Goal: Information Seeking & Learning: Obtain resource

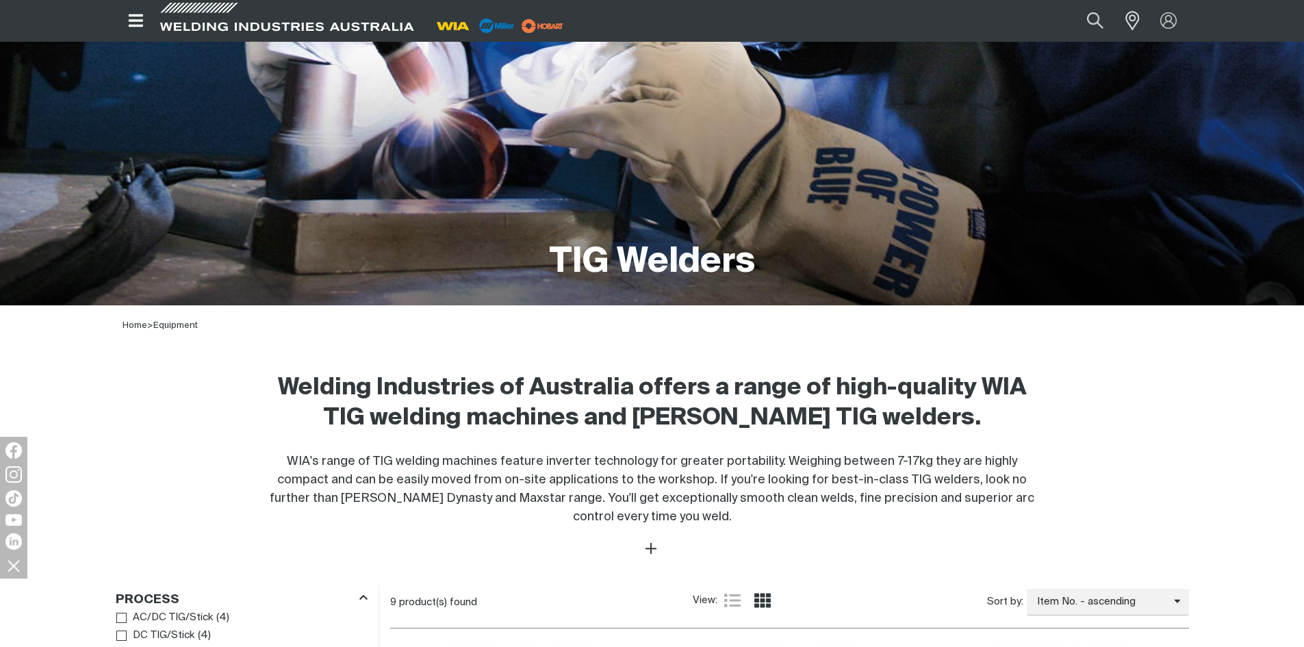
scroll to position [411, 0]
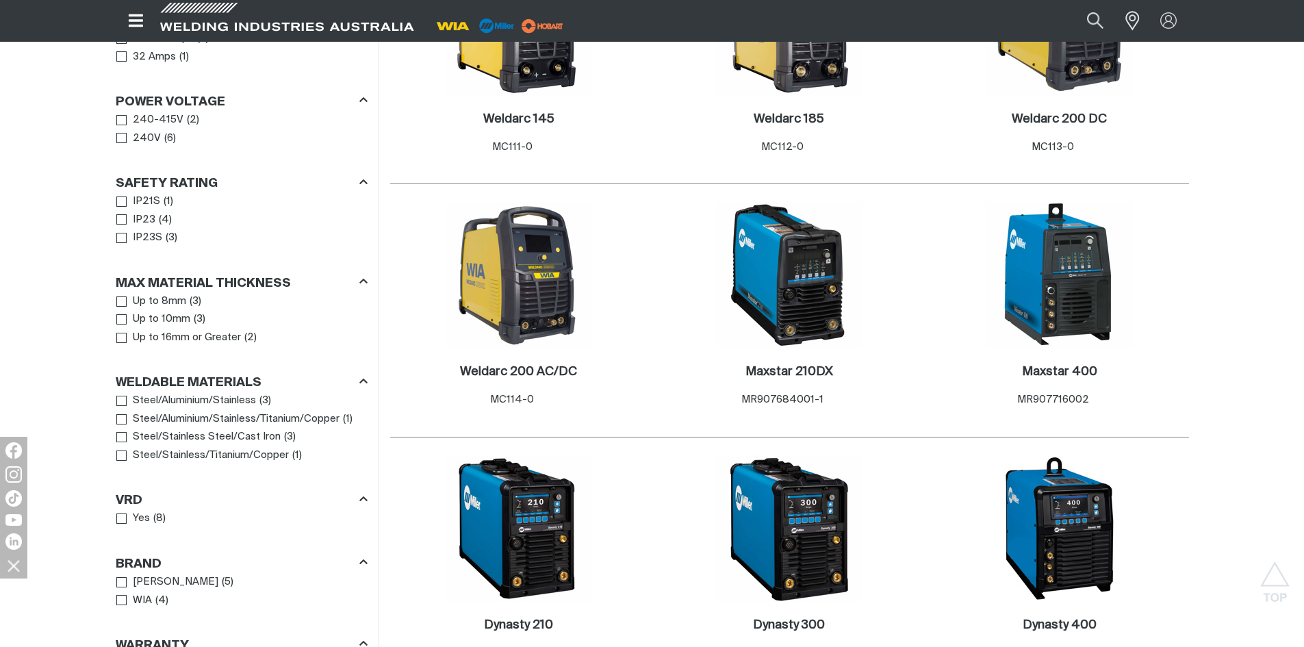
scroll to position [1026, 0]
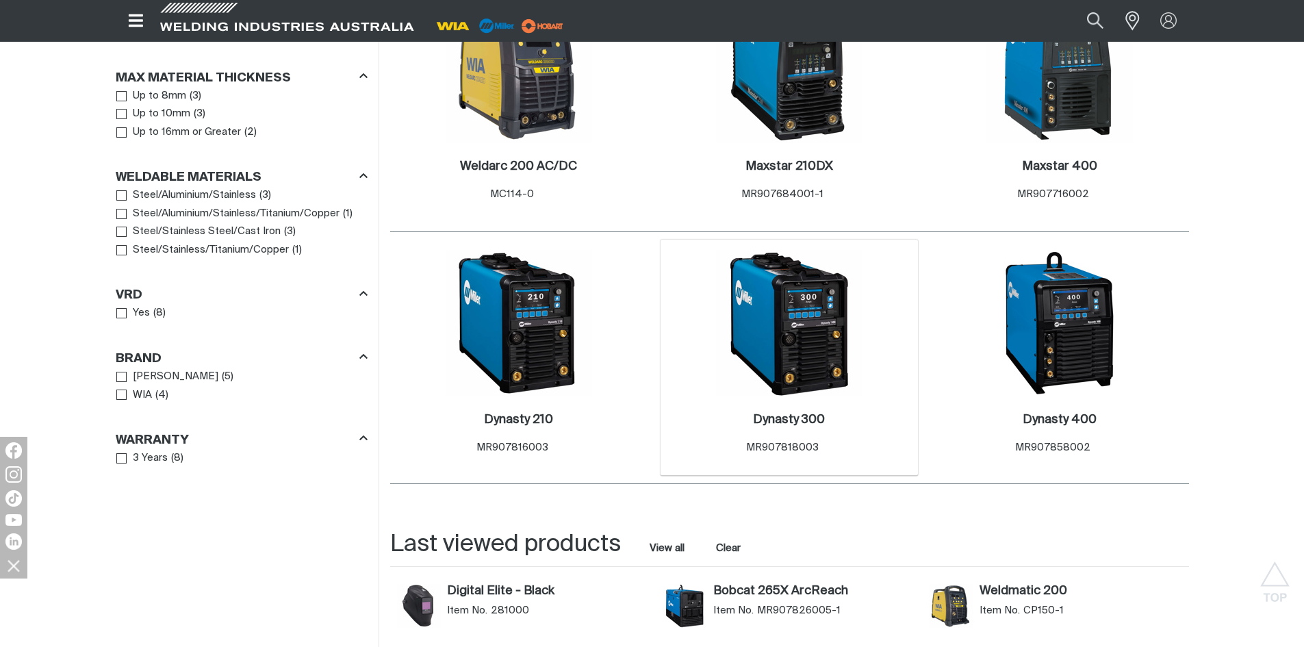
click at [777, 317] on img at bounding box center [789, 323] width 146 height 146
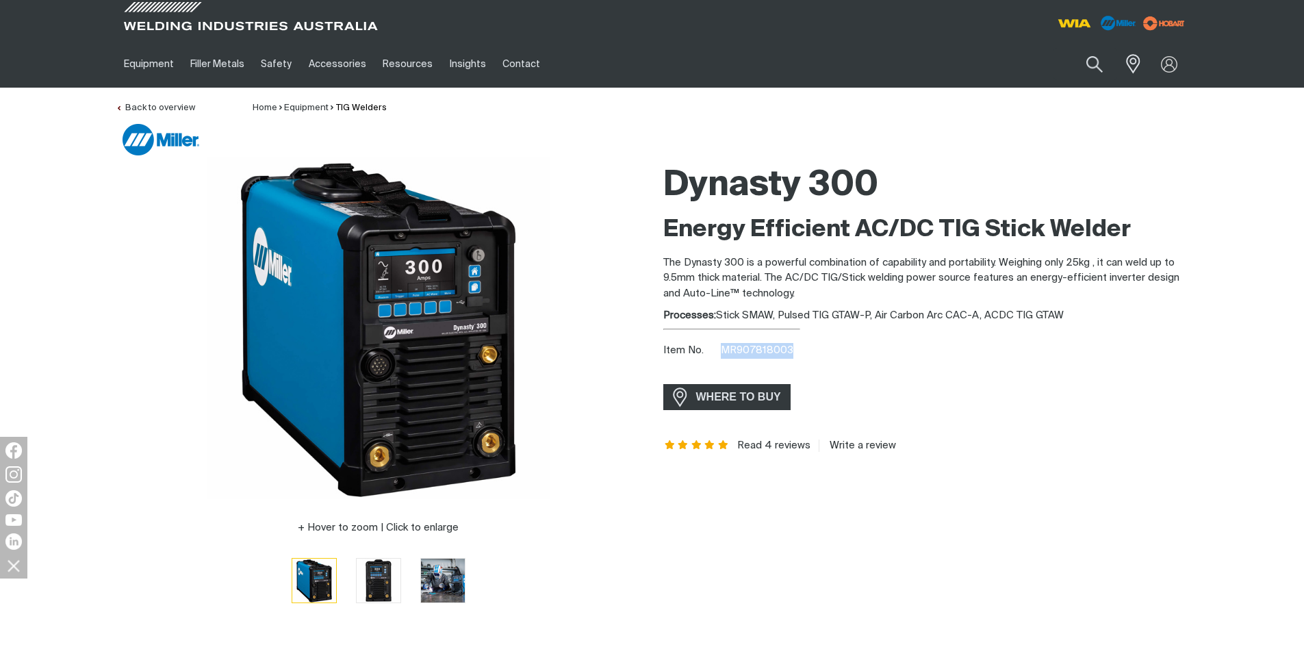
drag, startPoint x: 807, startPoint y: 348, endPoint x: 721, endPoint y: 354, distance: 86.4
click at [721, 354] on div "Item No. MR907818003" at bounding box center [926, 351] width 526 height 16
copy span "MR907818003"
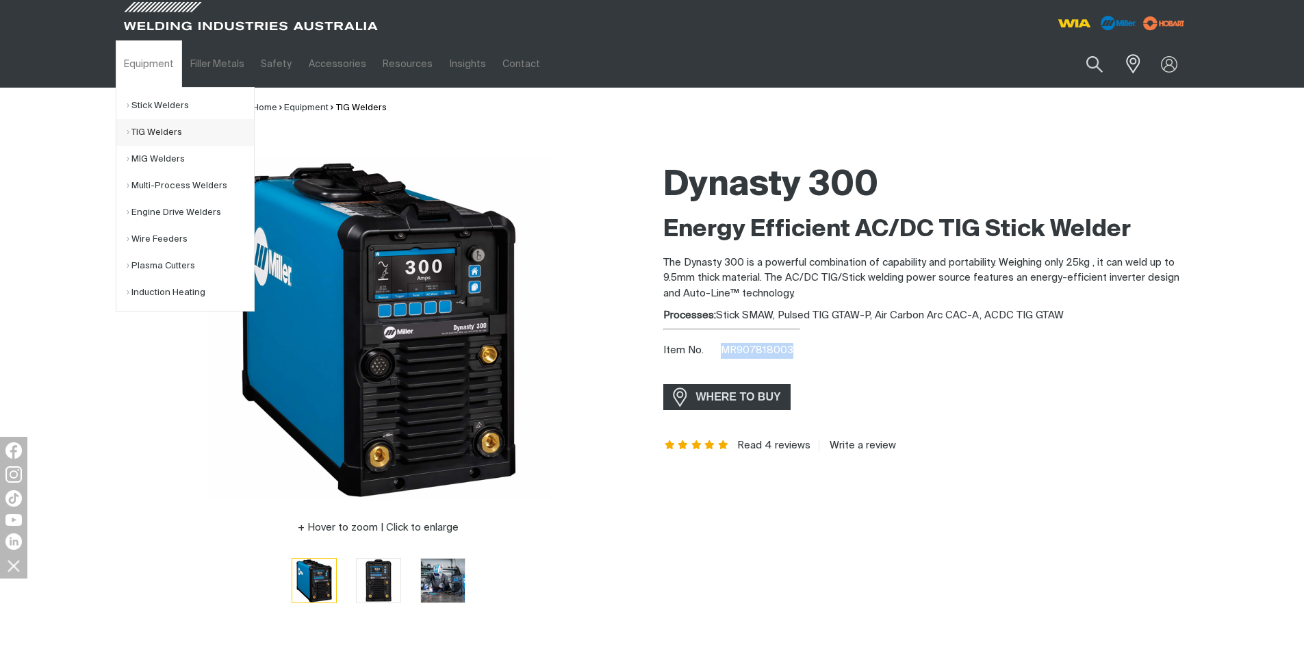
click at [157, 130] on link "TIG Welders" at bounding box center [190, 132] width 127 height 27
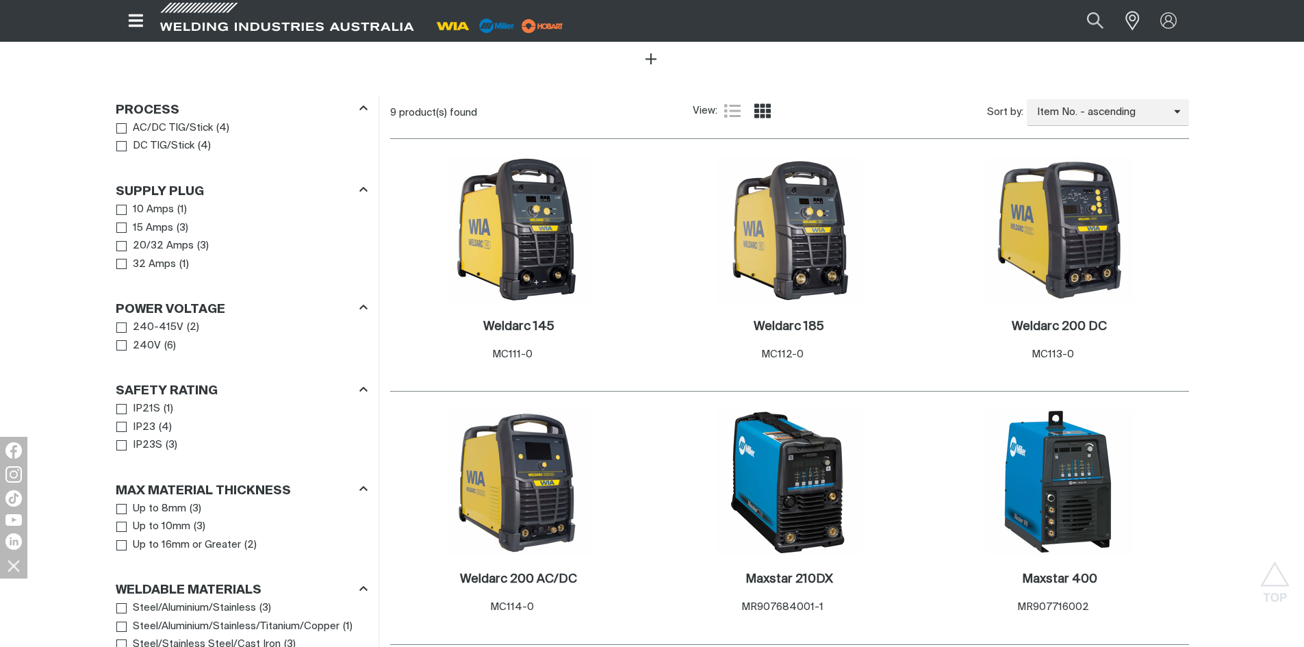
scroll to position [616, 0]
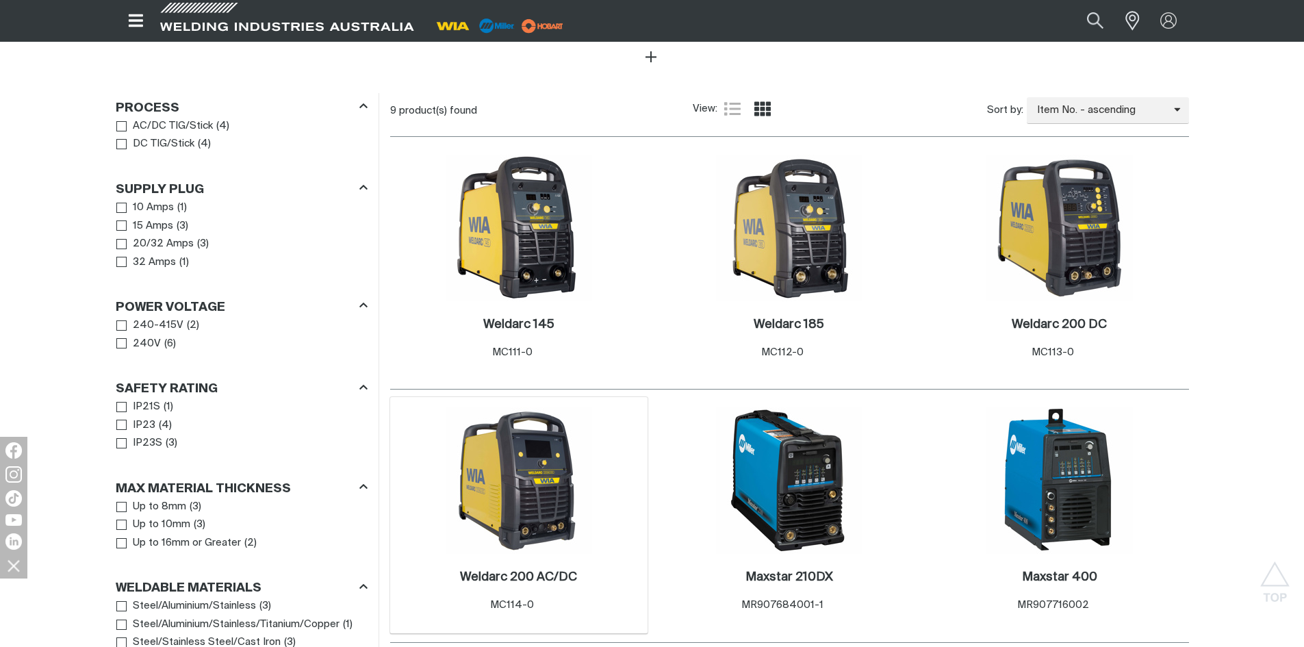
click at [521, 487] on img at bounding box center [518, 480] width 146 height 146
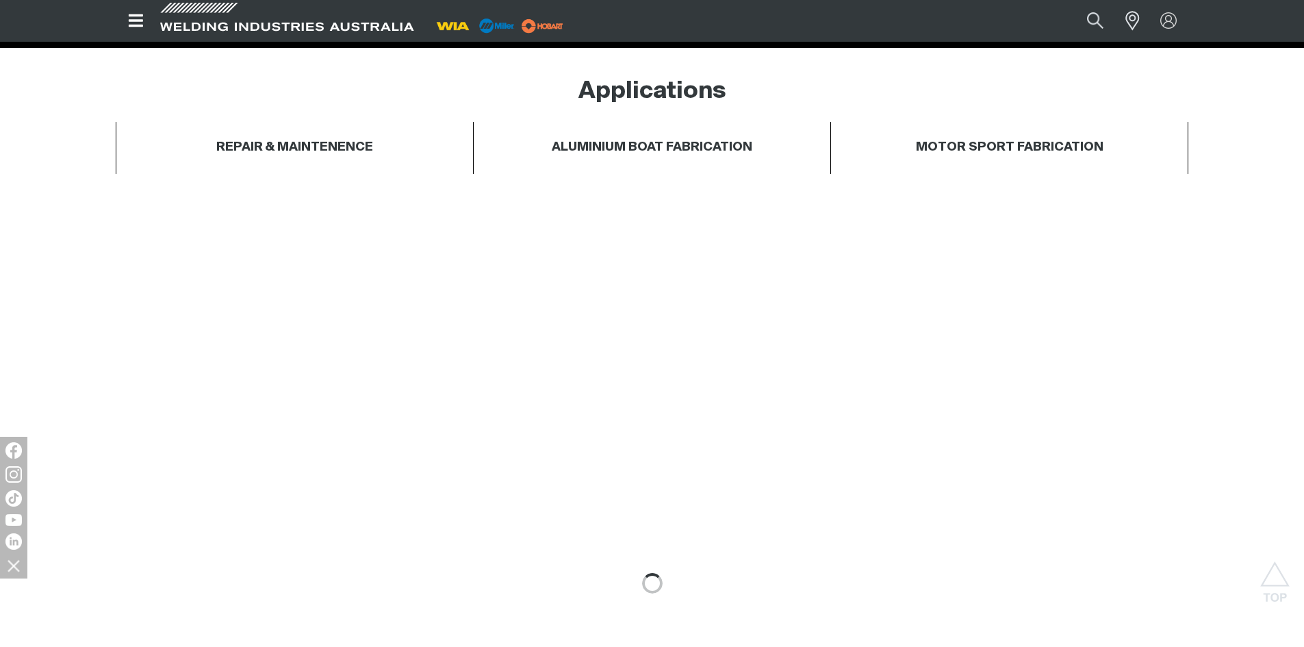
scroll to position [753, 0]
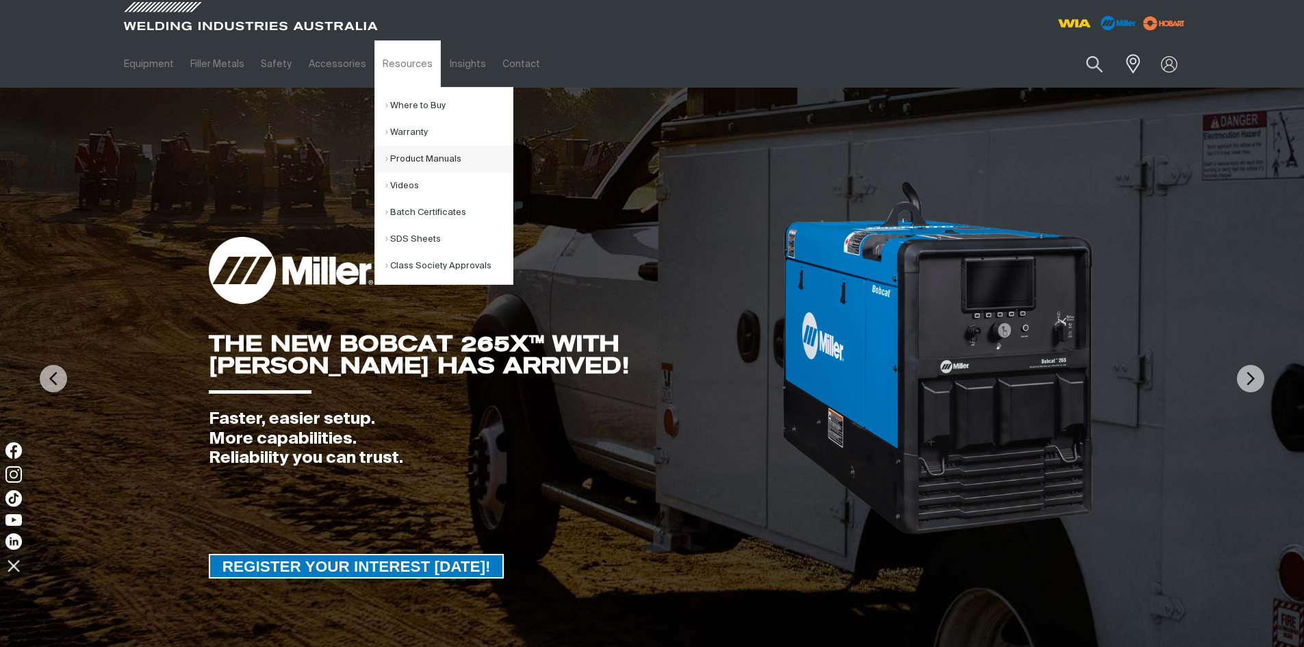
click at [410, 155] on link "Product Manuals" at bounding box center [448, 159] width 127 height 27
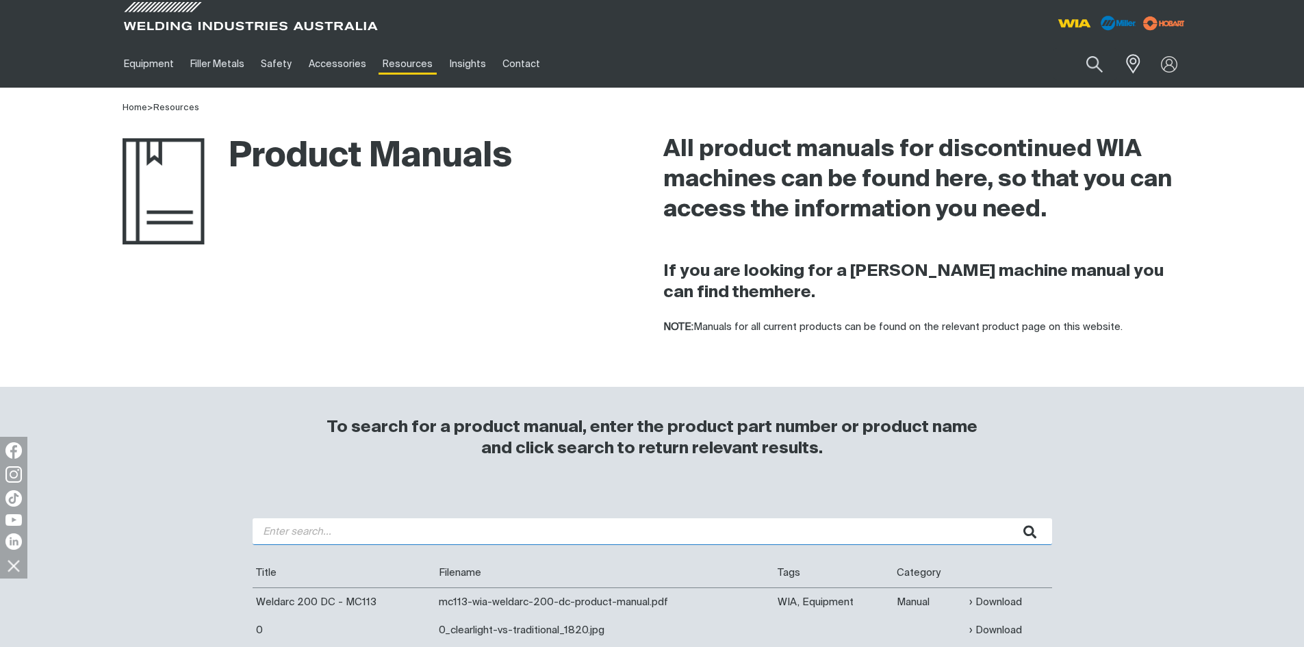
click at [335, 530] on input "search" at bounding box center [651, 531] width 799 height 27
type input "200i"
click at [1009, 518] on button "submit" at bounding box center [1030, 531] width 43 height 27
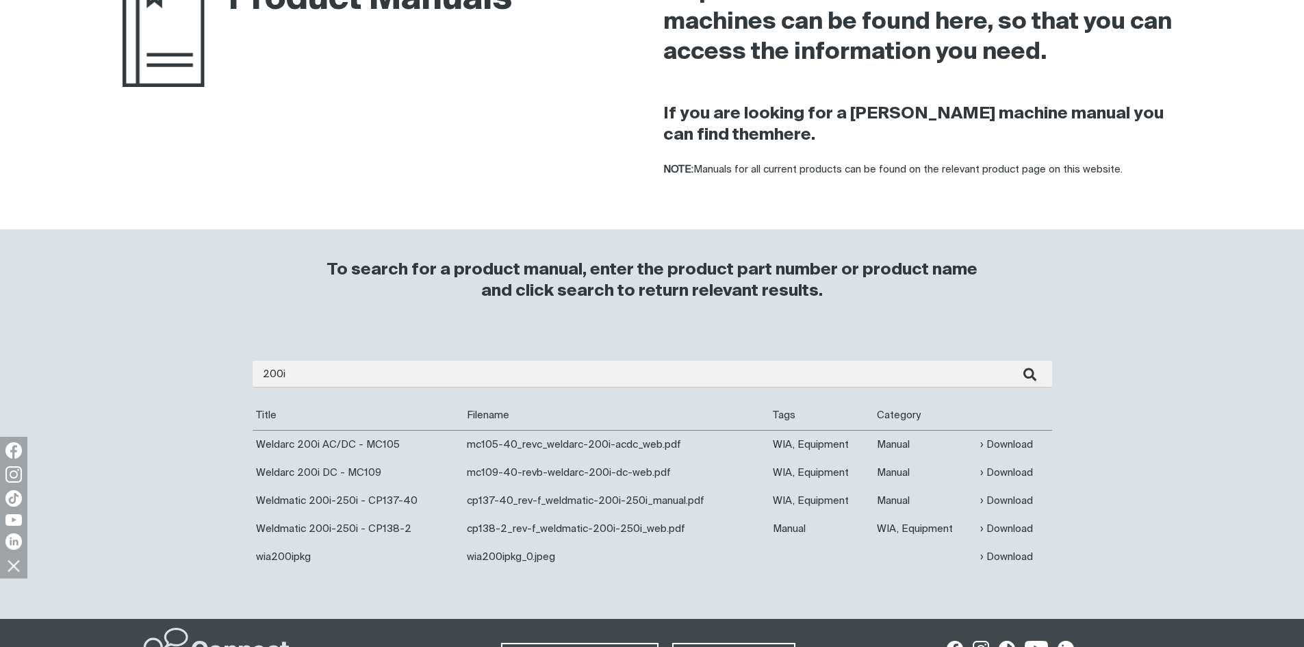
scroll to position [274, 0]
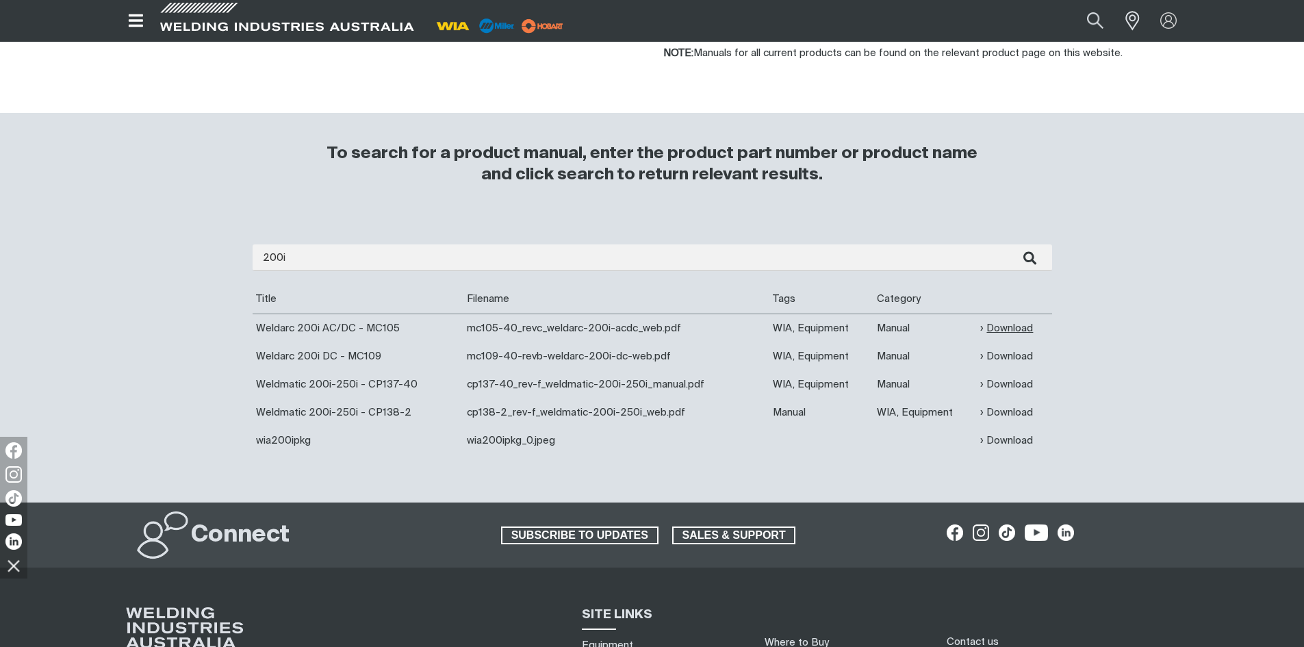
click at [1002, 327] on link "Download" at bounding box center [1006, 328] width 53 height 16
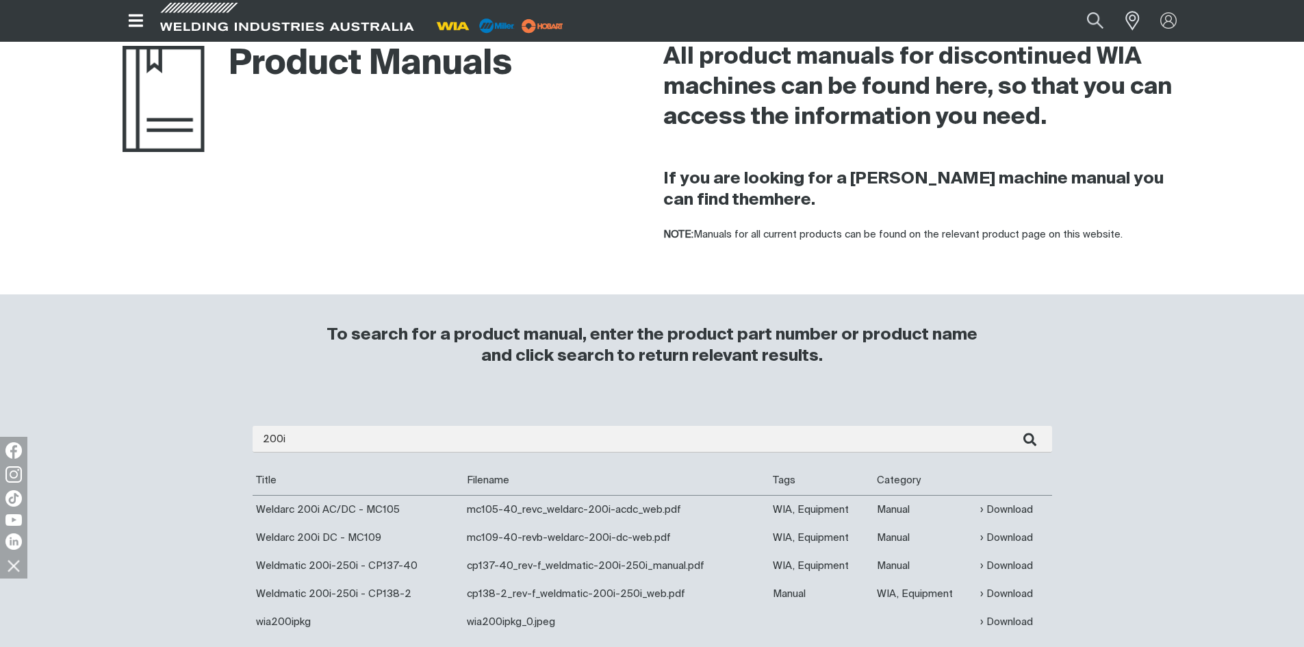
scroll to position [0, 0]
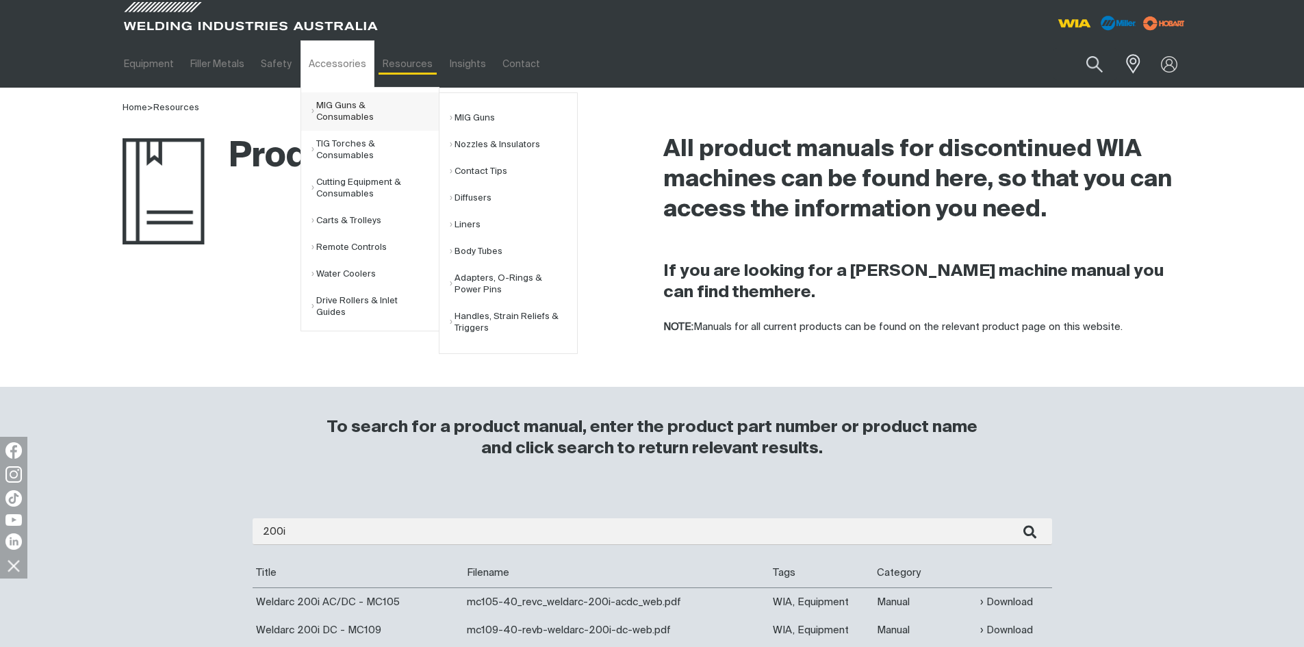
click at [343, 105] on link "MIG Guns & Consumables" at bounding box center [374, 111] width 127 height 38
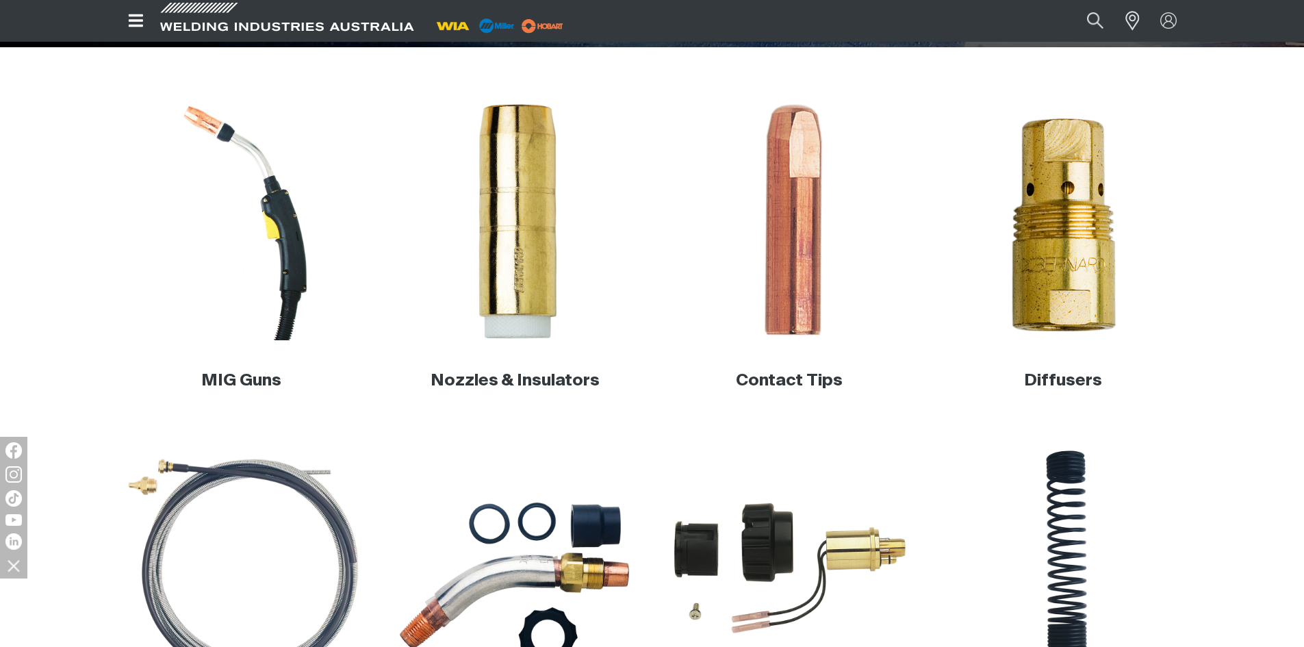
scroll to position [547, 0]
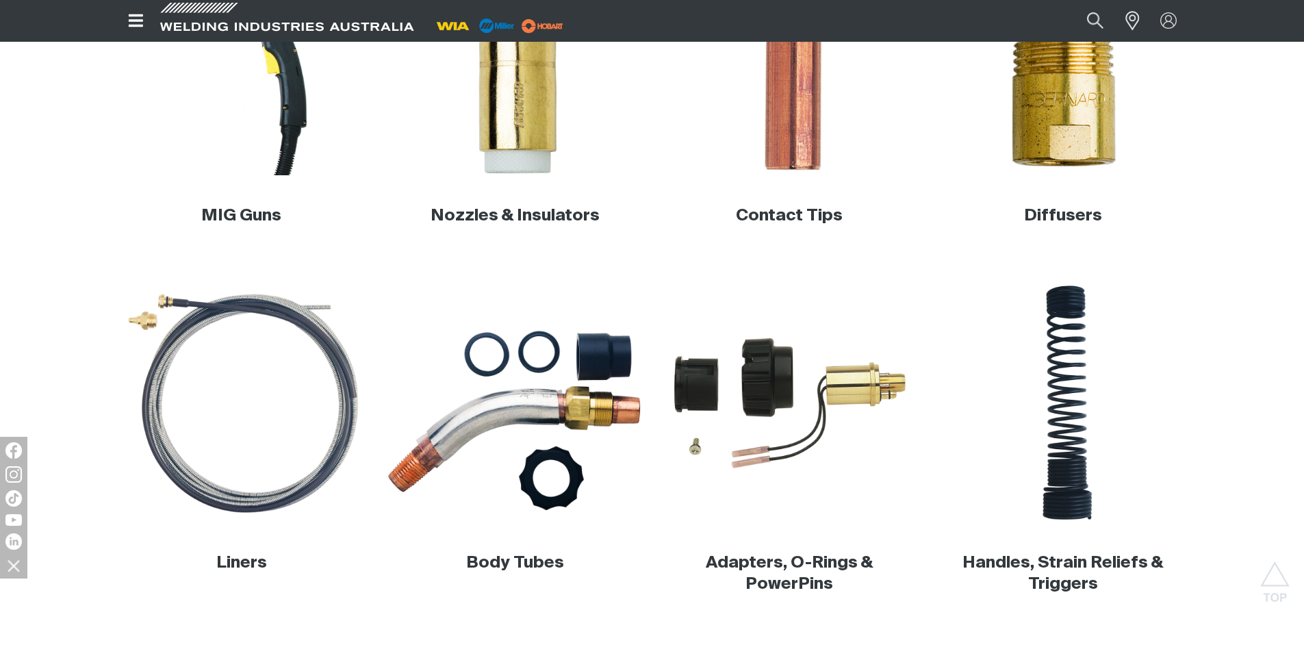
click at [541, 404] on img at bounding box center [515, 403] width 262 height 262
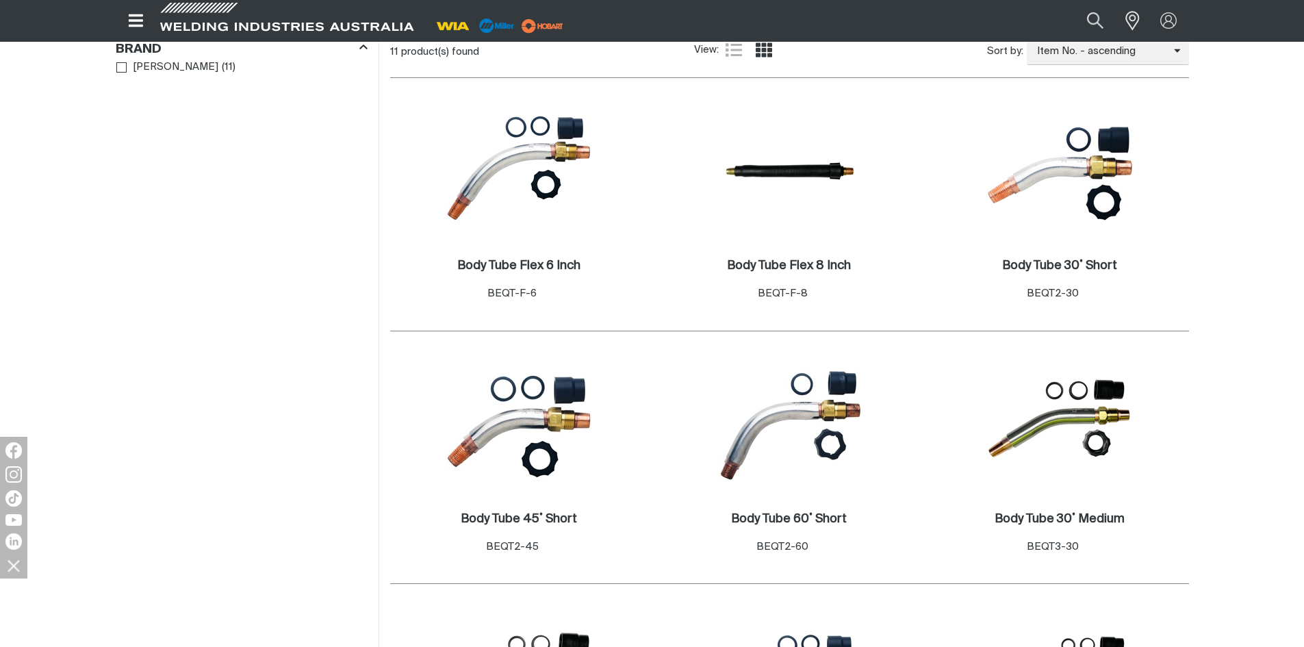
scroll to position [479, 0]
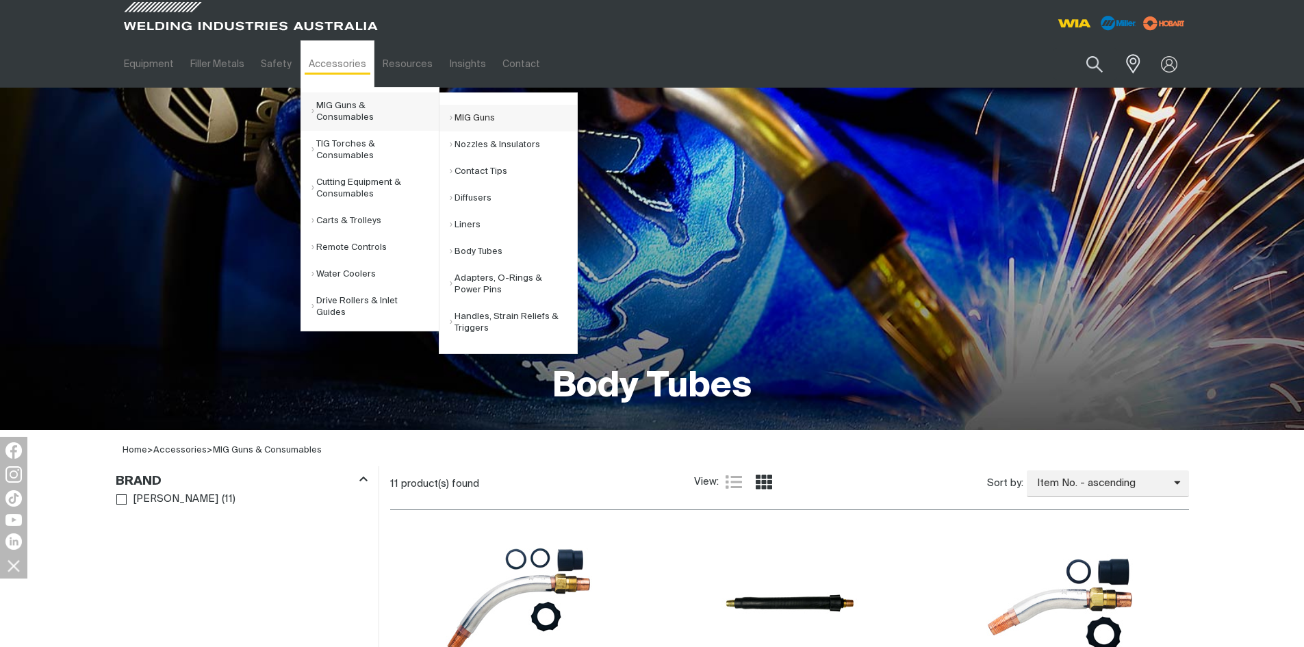
click at [473, 118] on link "MIG Guns" at bounding box center [513, 118] width 127 height 27
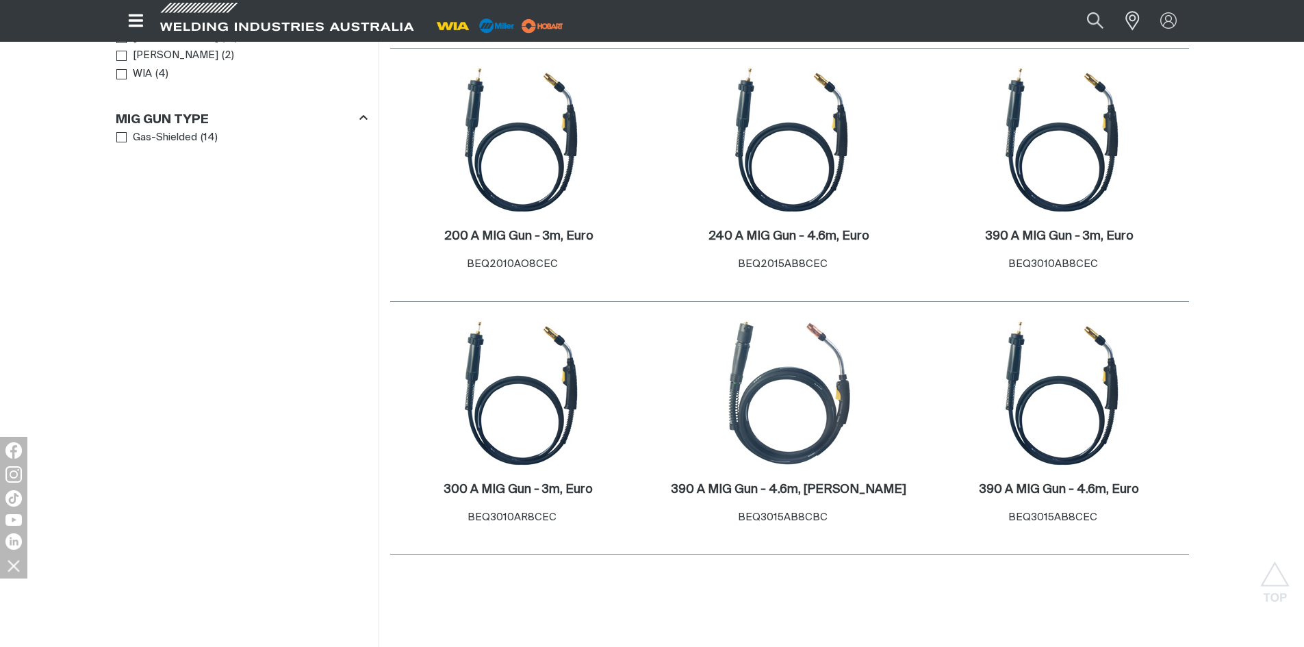
scroll to position [479, 0]
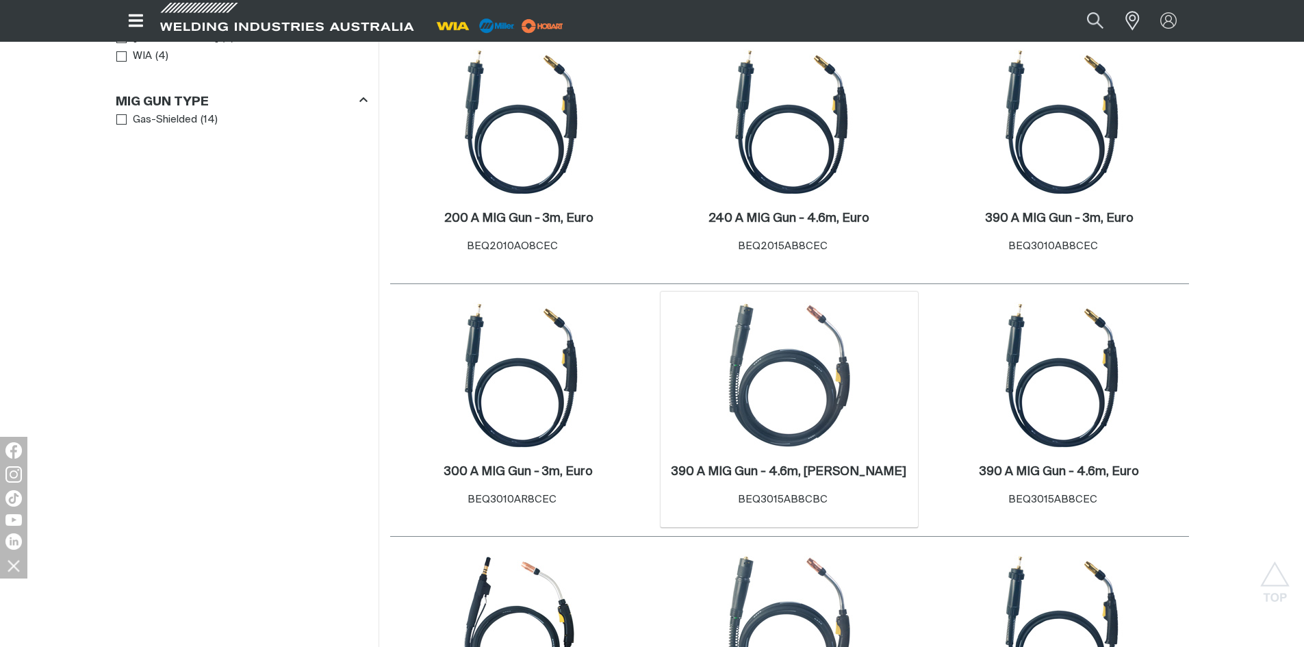
click at [788, 363] on img at bounding box center [789, 375] width 146 height 146
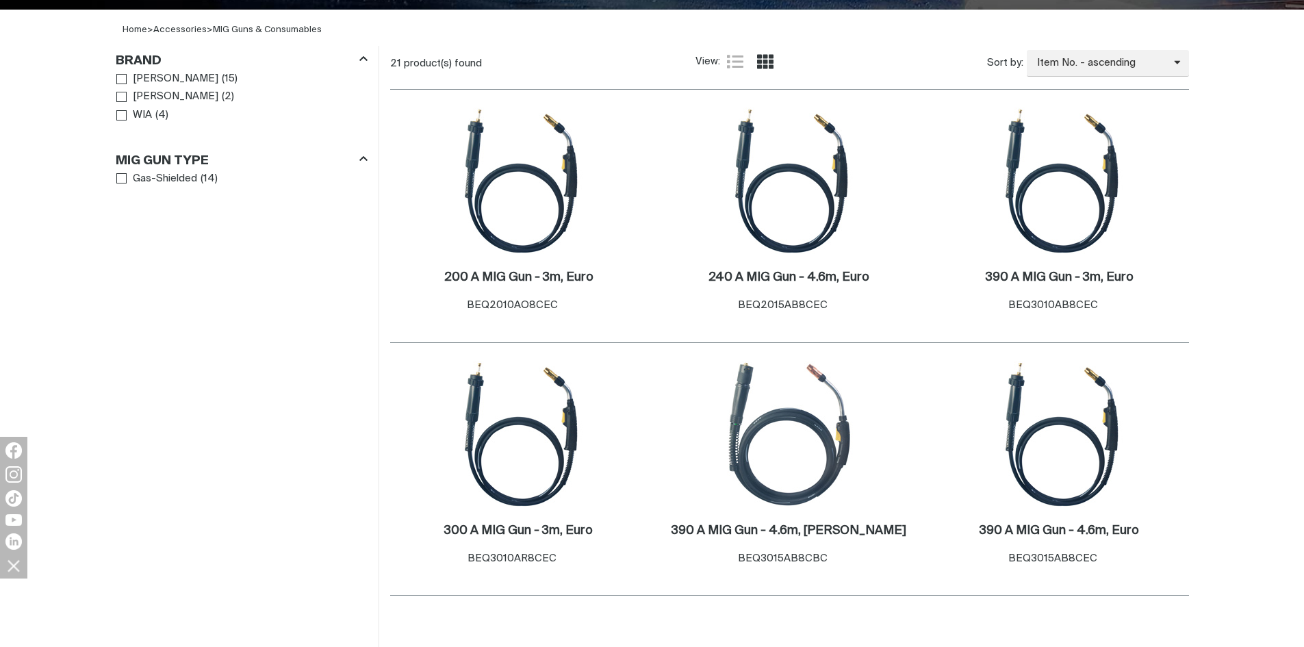
scroll to position [479, 0]
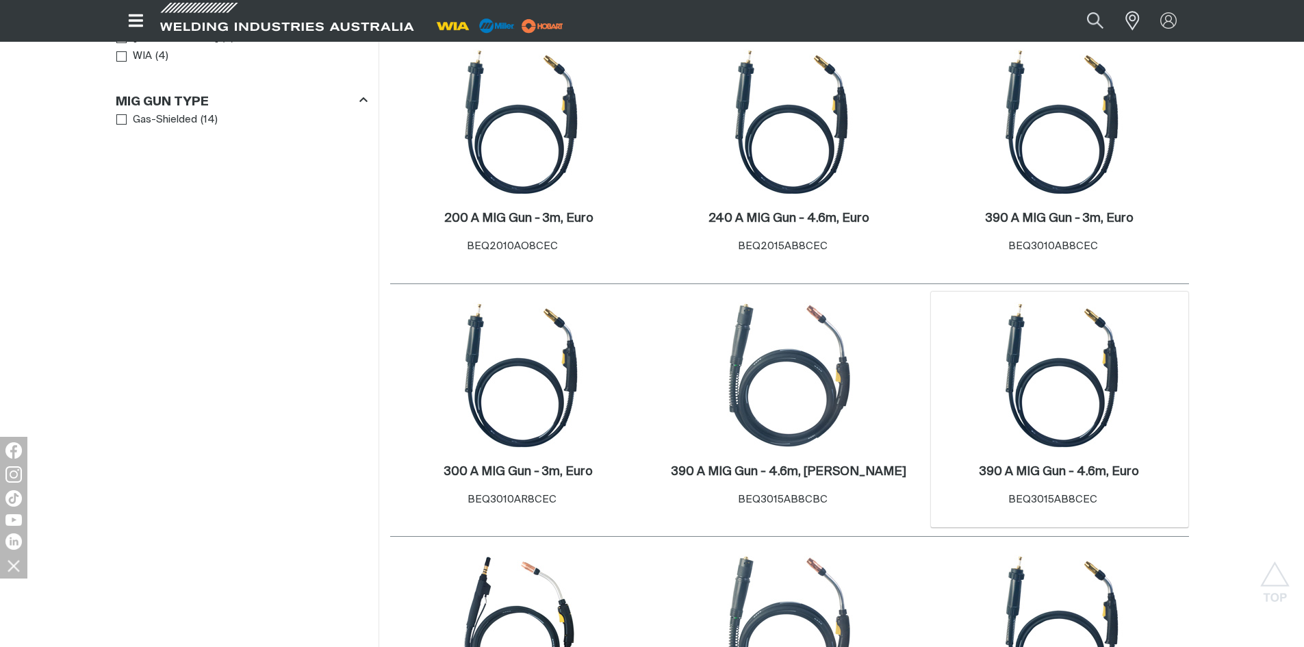
click at [1059, 368] on img at bounding box center [1059, 375] width 146 height 146
